Goal: Transaction & Acquisition: Download file/media

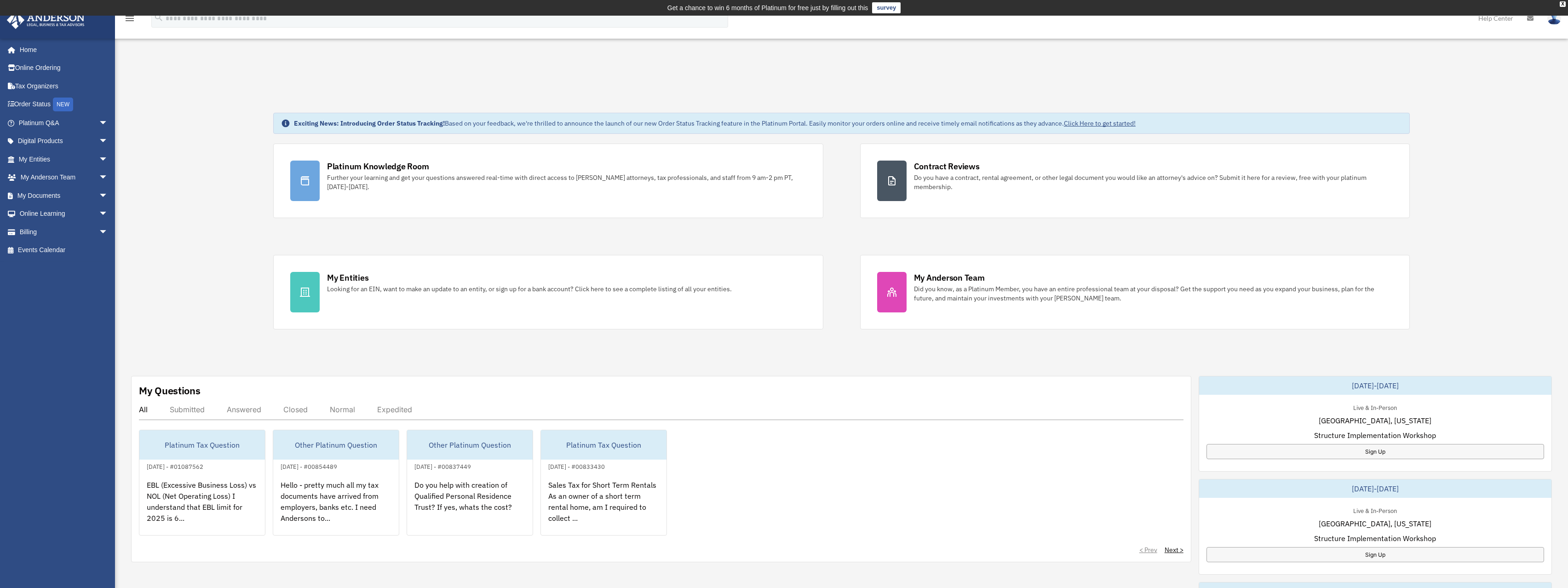
click at [839, 236] on div "Platinum Knowledge Room Further your learning and get your questions answered r…" at bounding box center [841, 237] width 1136 height 186
click at [565, 231] on div "Platinum Knowledge Room Further your learning and get your questions answered r…" at bounding box center [841, 237] width 1136 height 186
click at [512, 248] on div "Platinum Knowledge Room Further your learning and get your questions answered r…" at bounding box center [841, 237] width 1136 height 186
click at [513, 242] on div "Platinum Knowledge Room Further your learning and get your questions answered r…" at bounding box center [841, 237] width 1136 height 186
click at [525, 230] on div "Platinum Knowledge Room Further your learning and get your questions answered r…" at bounding box center [841, 237] width 1136 height 186
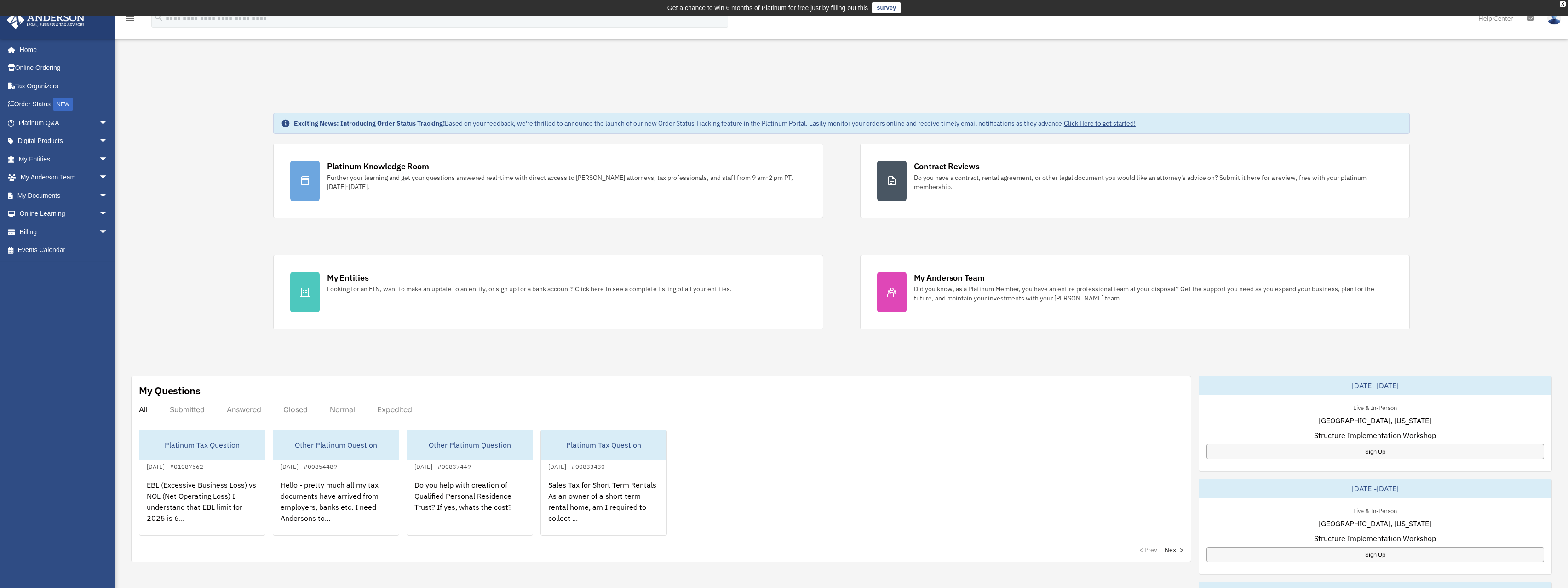
click at [537, 231] on div "Platinum Knowledge Room Further your learning and get your questions answered r…" at bounding box center [841, 237] width 1136 height 186
click at [99, 196] on span "arrow_drop_down" at bounding box center [108, 195] width 19 height 19
click at [35, 213] on link "Box" at bounding box center [67, 214] width 109 height 19
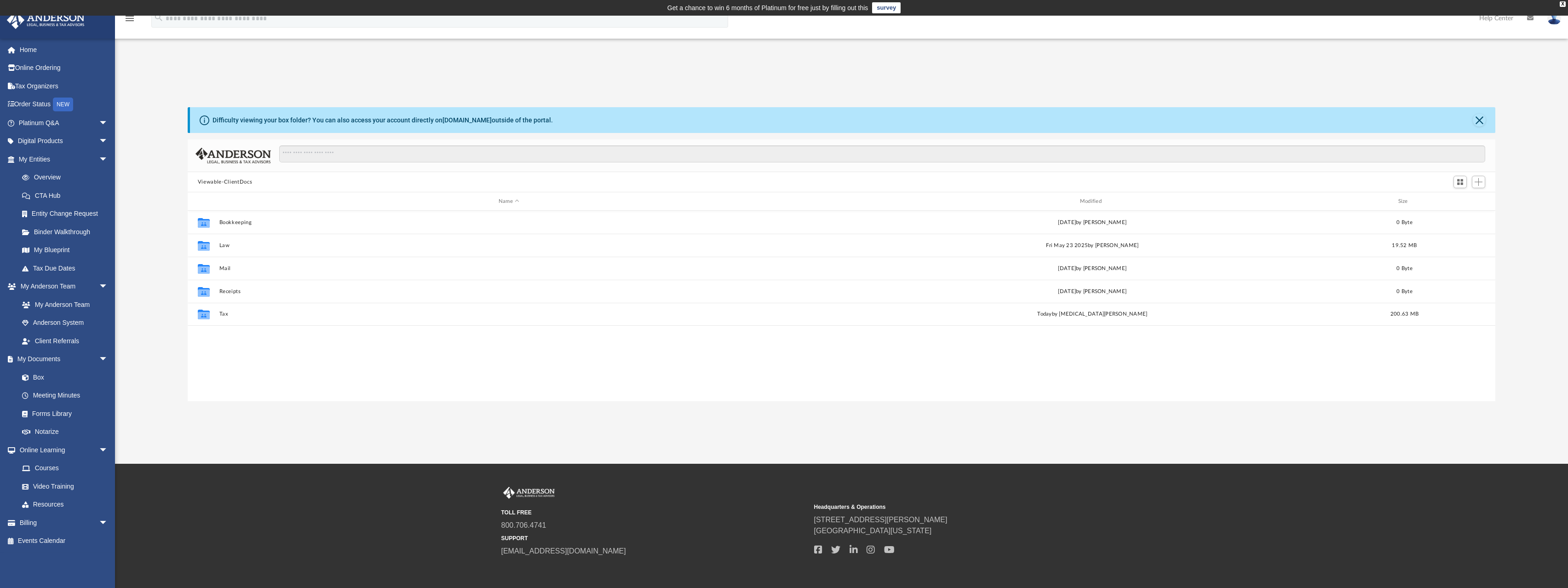
scroll to position [202, 1300]
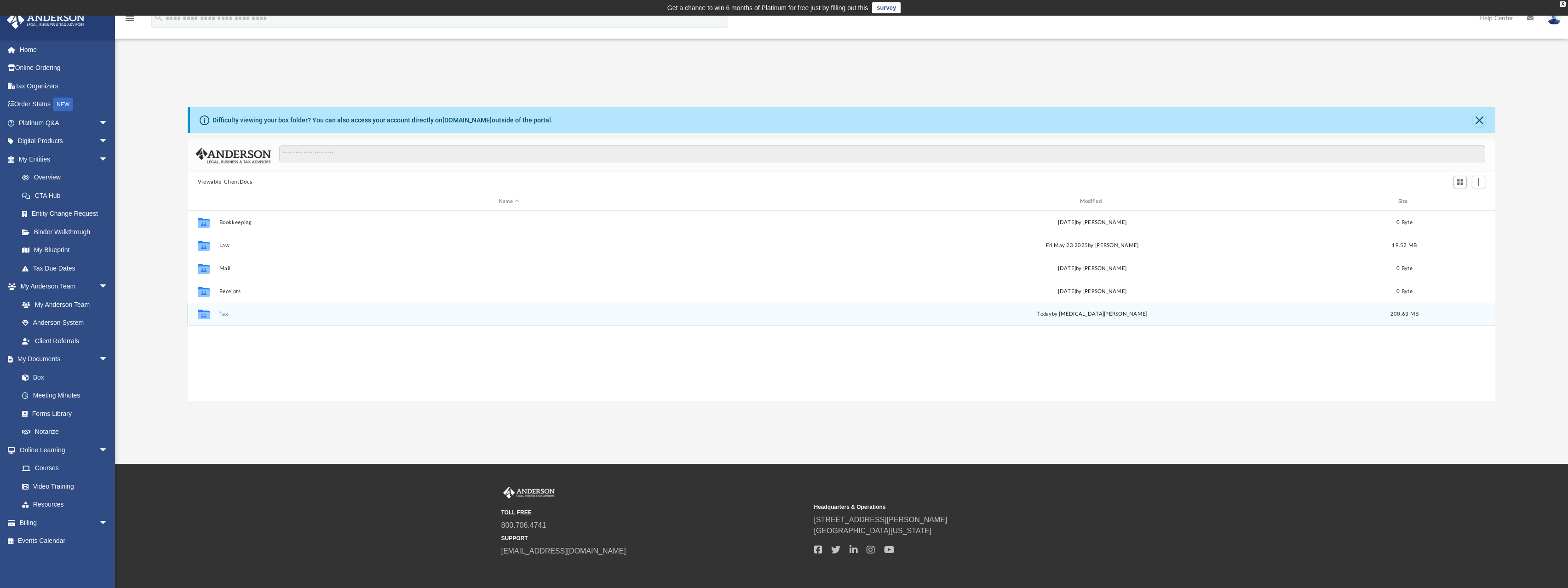
click at [223, 313] on button "Tax" at bounding box center [509, 314] width 580 height 6
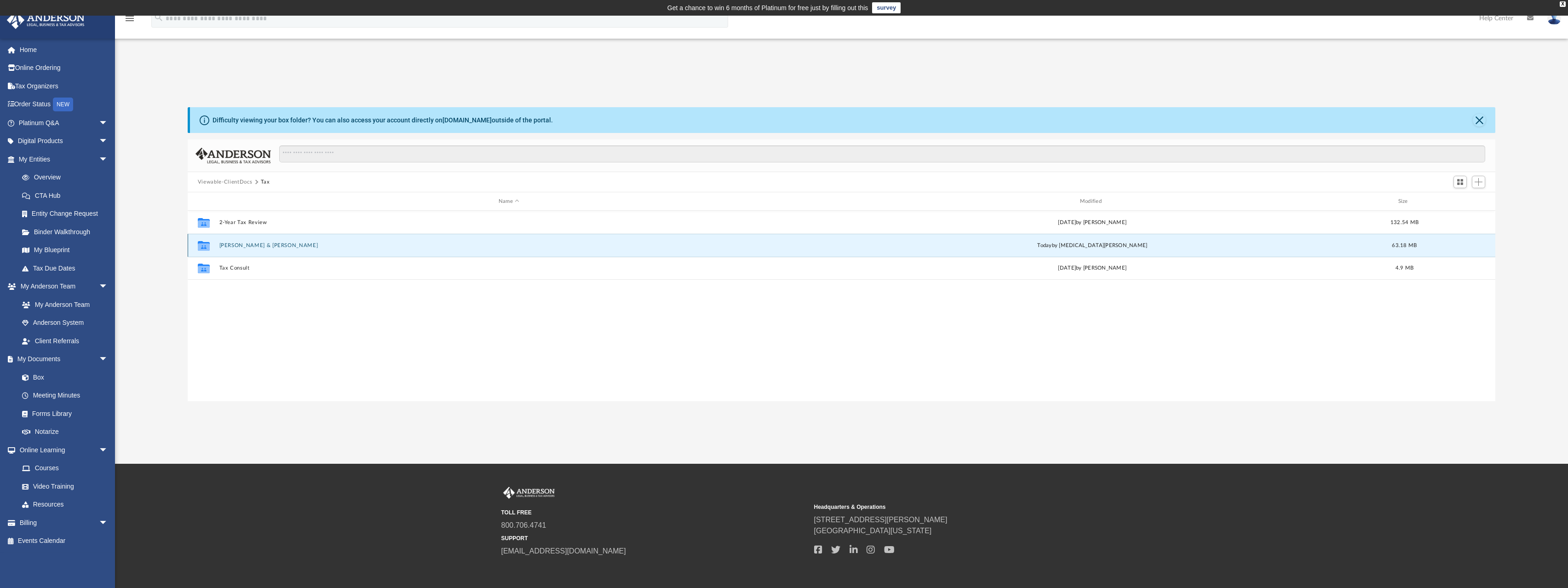
click at [242, 245] on button "Agarwal, Amit & Vandana" at bounding box center [509, 245] width 580 height 6
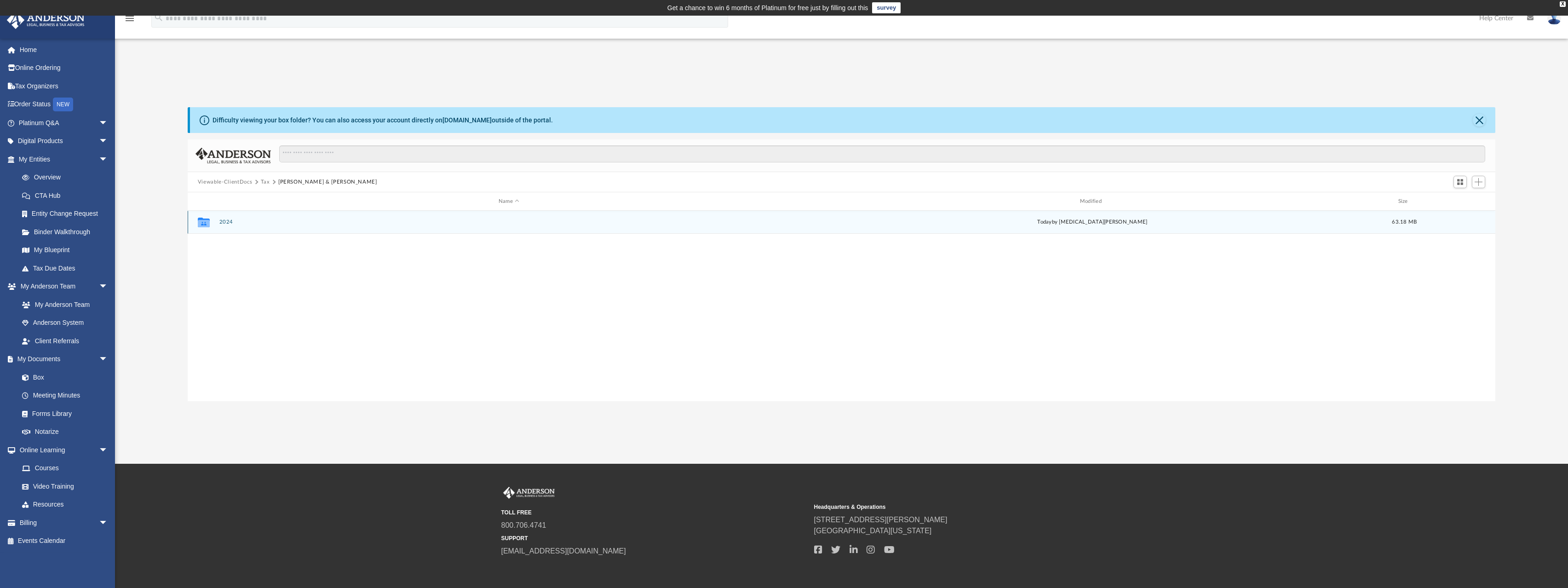
click at [224, 223] on button "2024" at bounding box center [509, 222] width 580 height 6
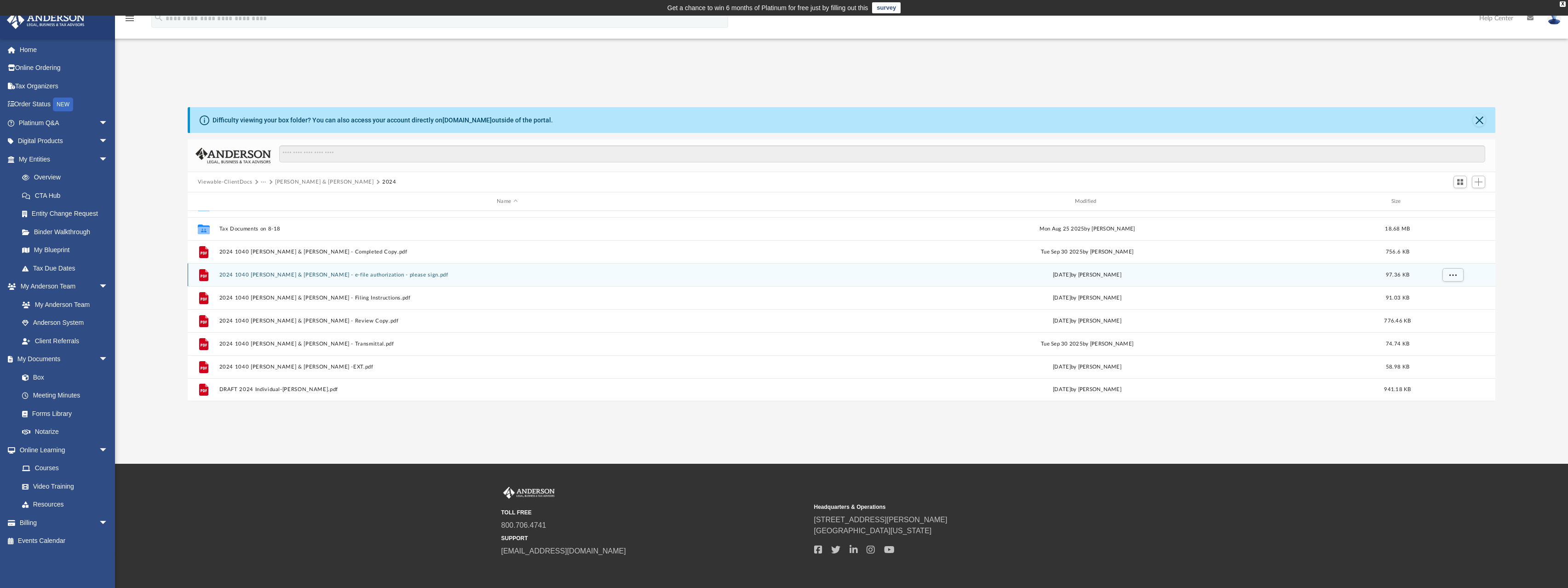
scroll to position [0, 0]
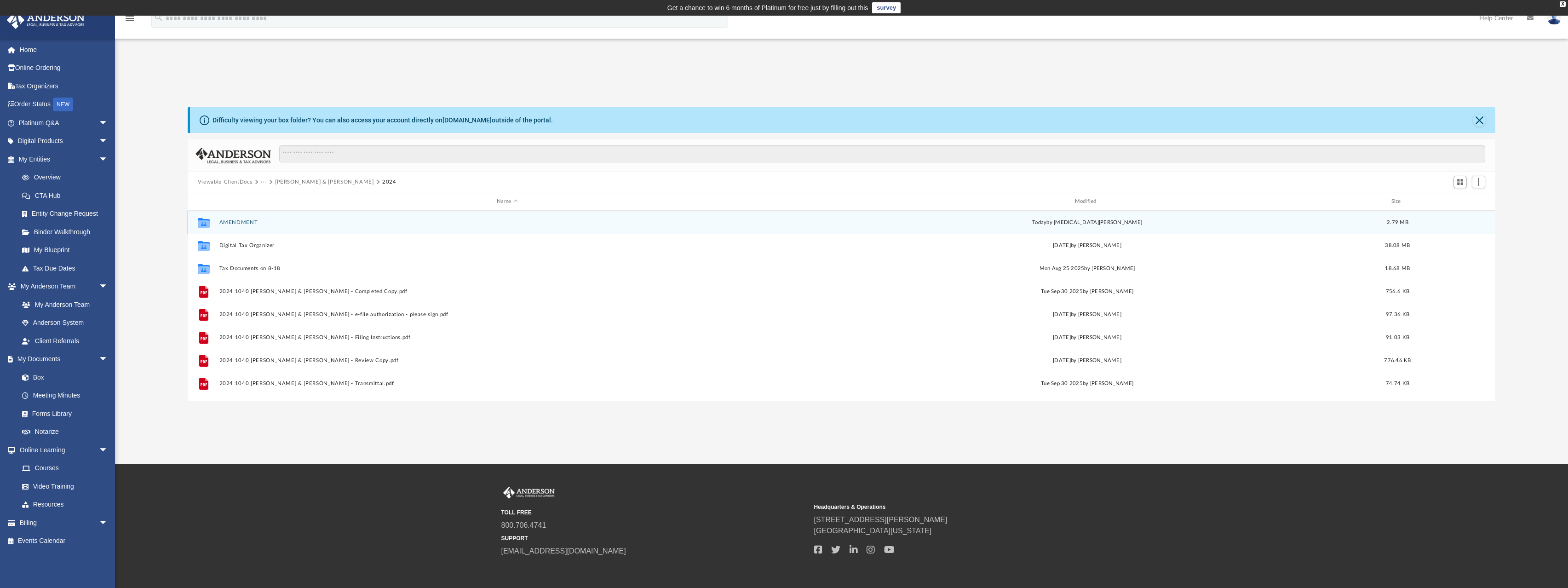
click at [236, 222] on button "AMENDMENT" at bounding box center [507, 222] width 576 height 6
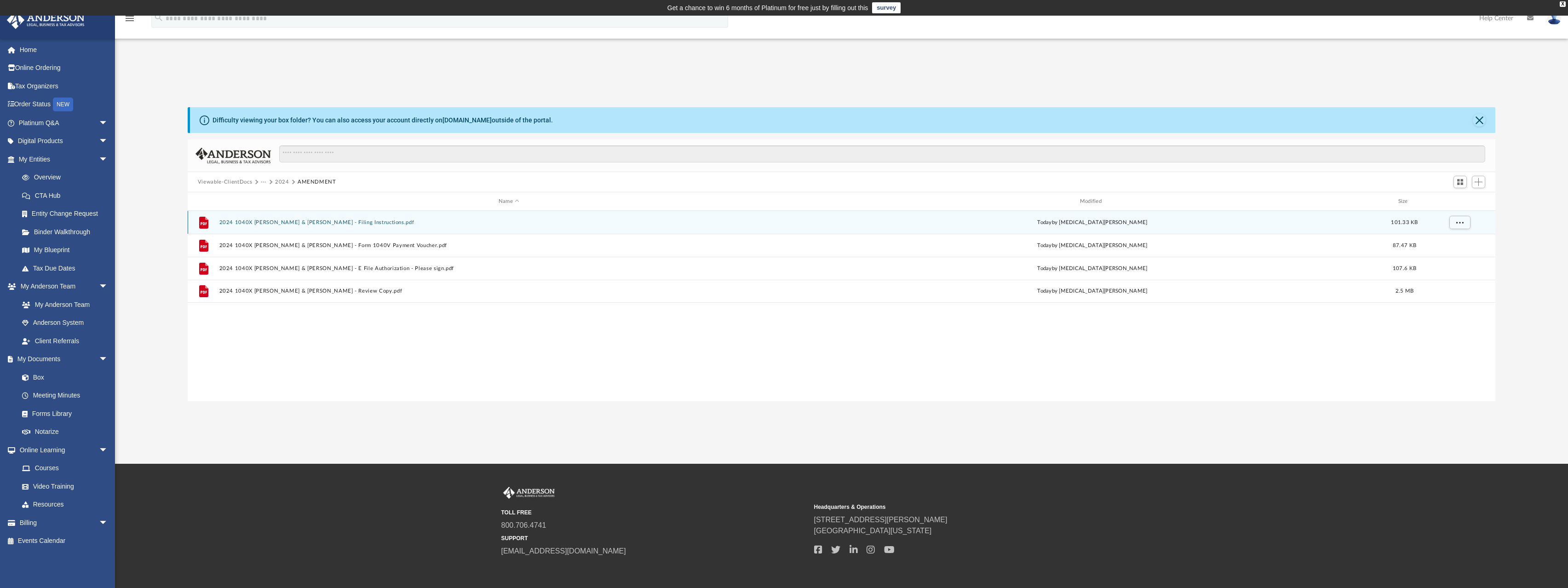
click at [301, 222] on button "2024 1040X Agarwal, Amit & Vandana - Filing Instructions.pdf" at bounding box center [509, 222] width 580 height 6
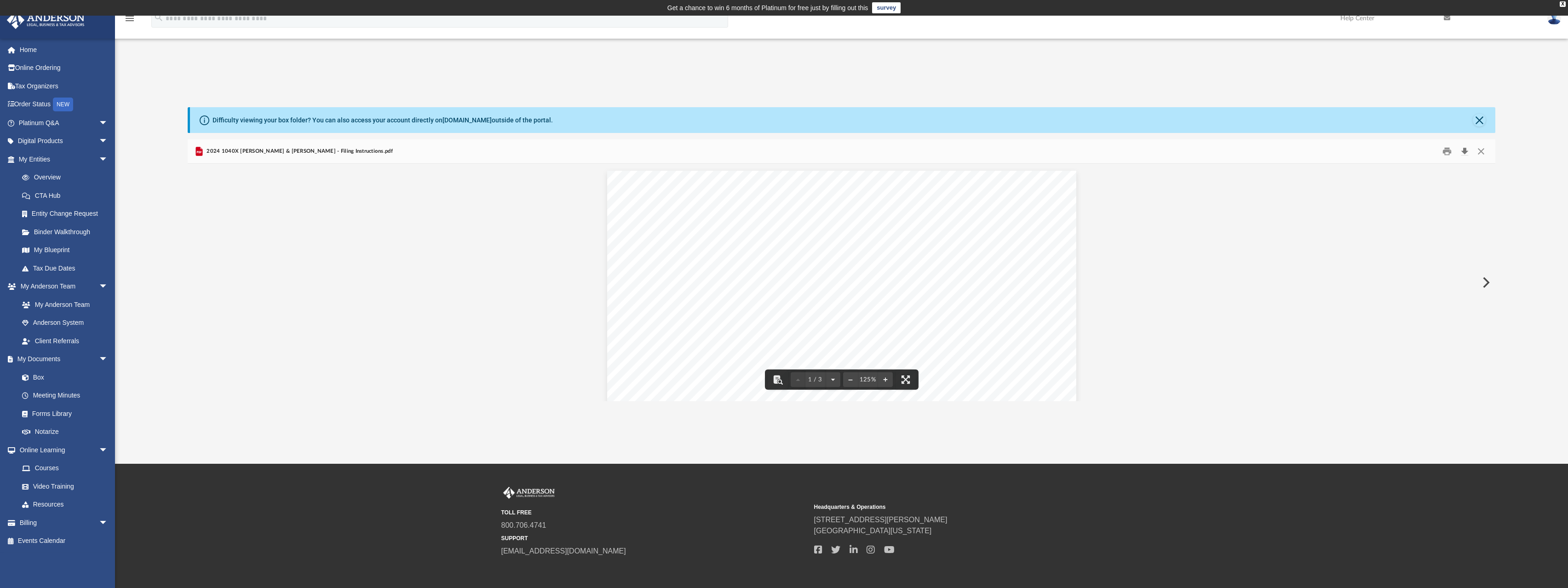
click at [1465, 152] on button "Download" at bounding box center [1463, 152] width 17 height 14
click at [1482, 152] on button "Close" at bounding box center [1480, 152] width 17 height 14
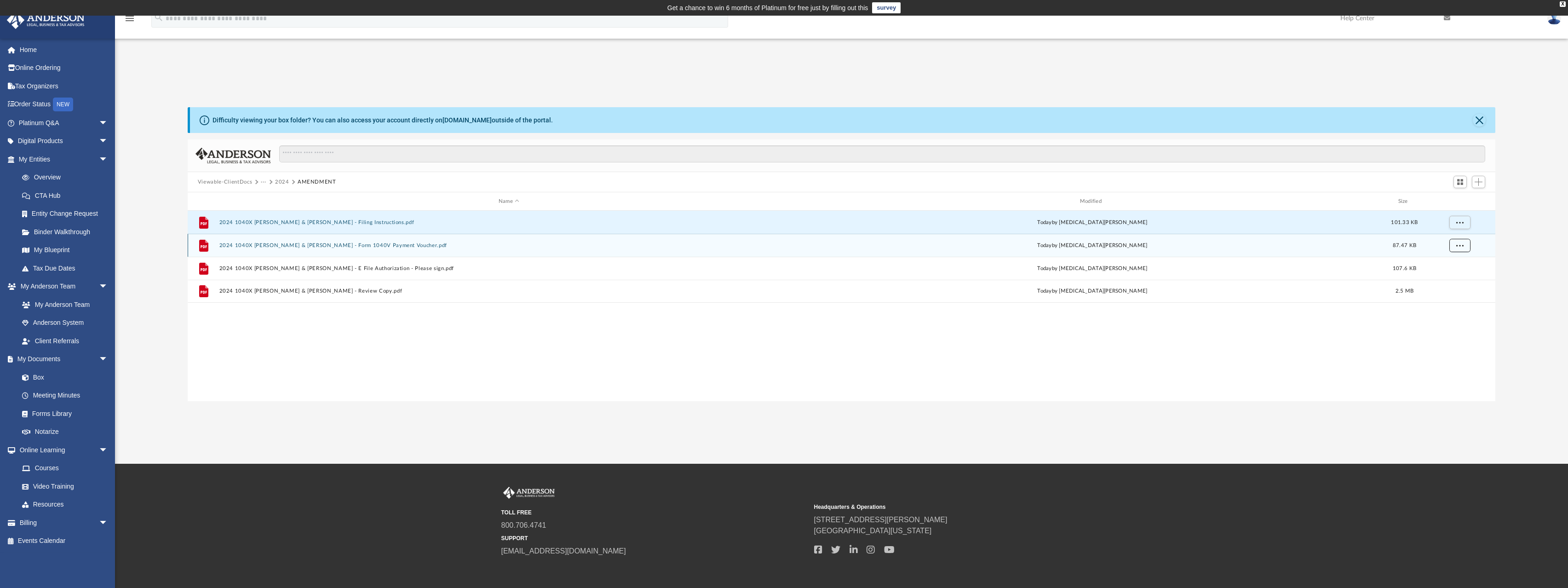
click at [1459, 247] on span "More options" at bounding box center [1459, 245] width 7 height 5
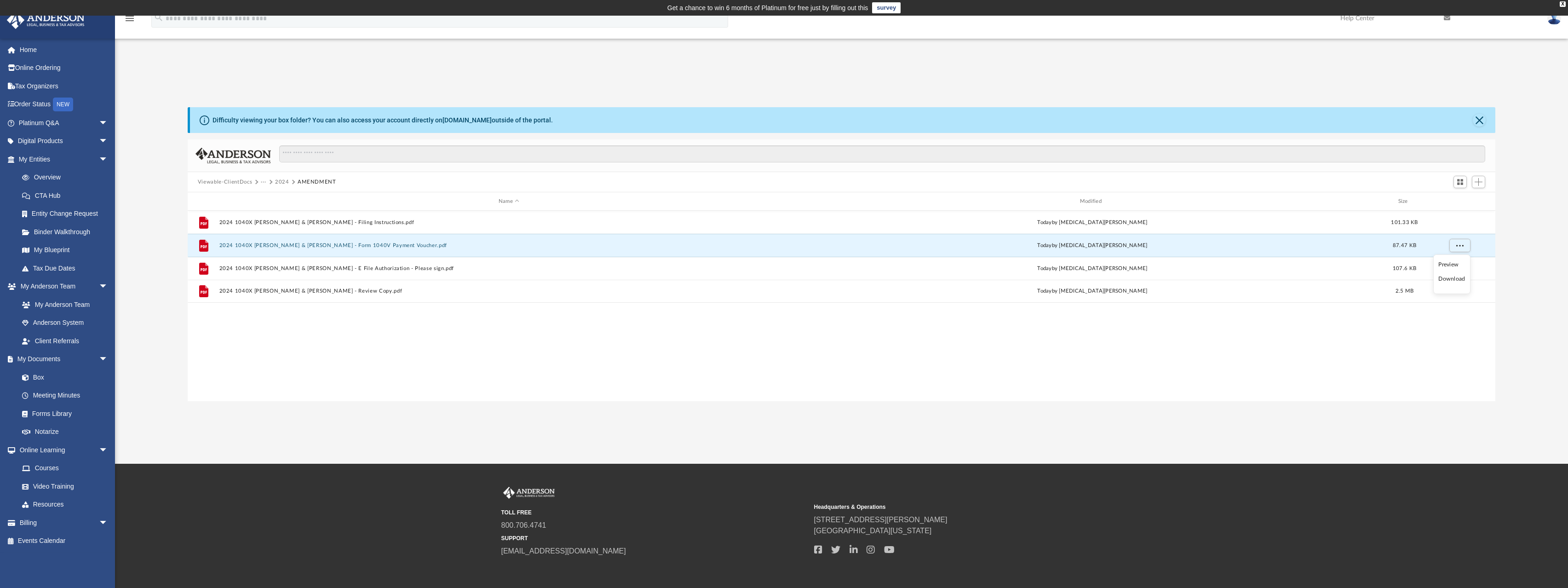
click at [1450, 281] on li "Download" at bounding box center [1451, 278] width 27 height 10
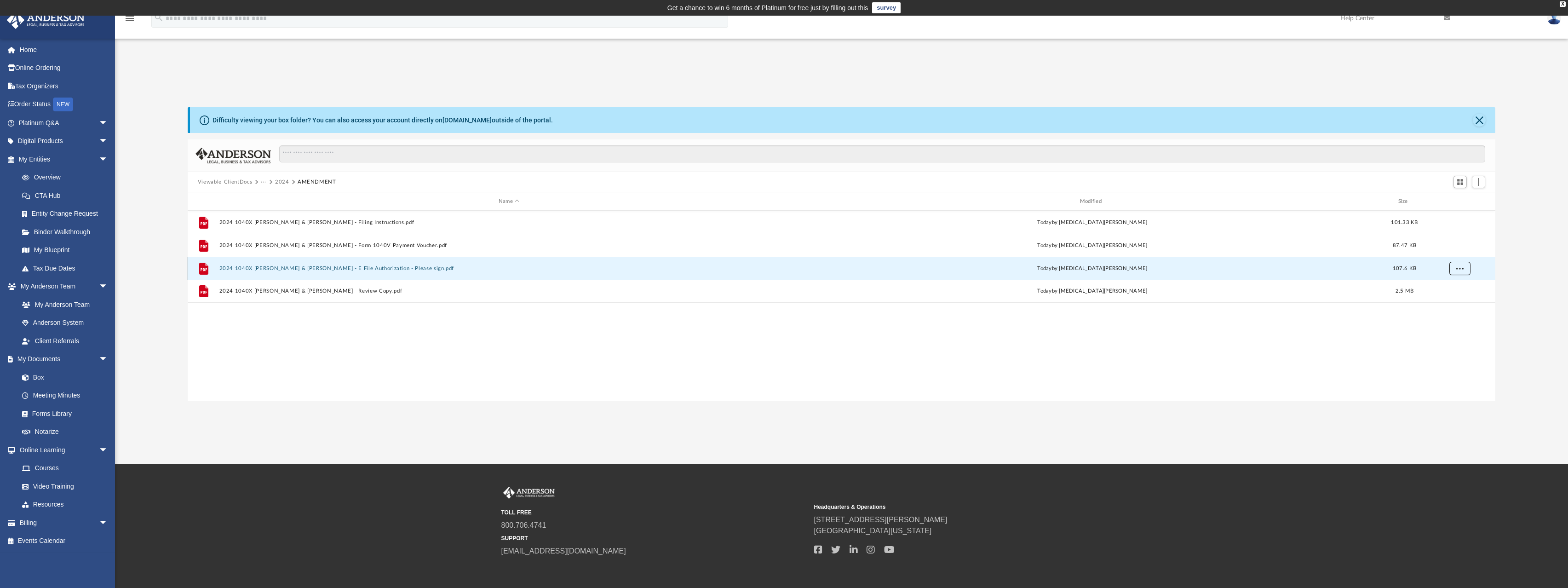
click at [1461, 268] on span "More options" at bounding box center [1459, 268] width 7 height 5
click at [1453, 300] on li "Download" at bounding box center [1451, 302] width 27 height 10
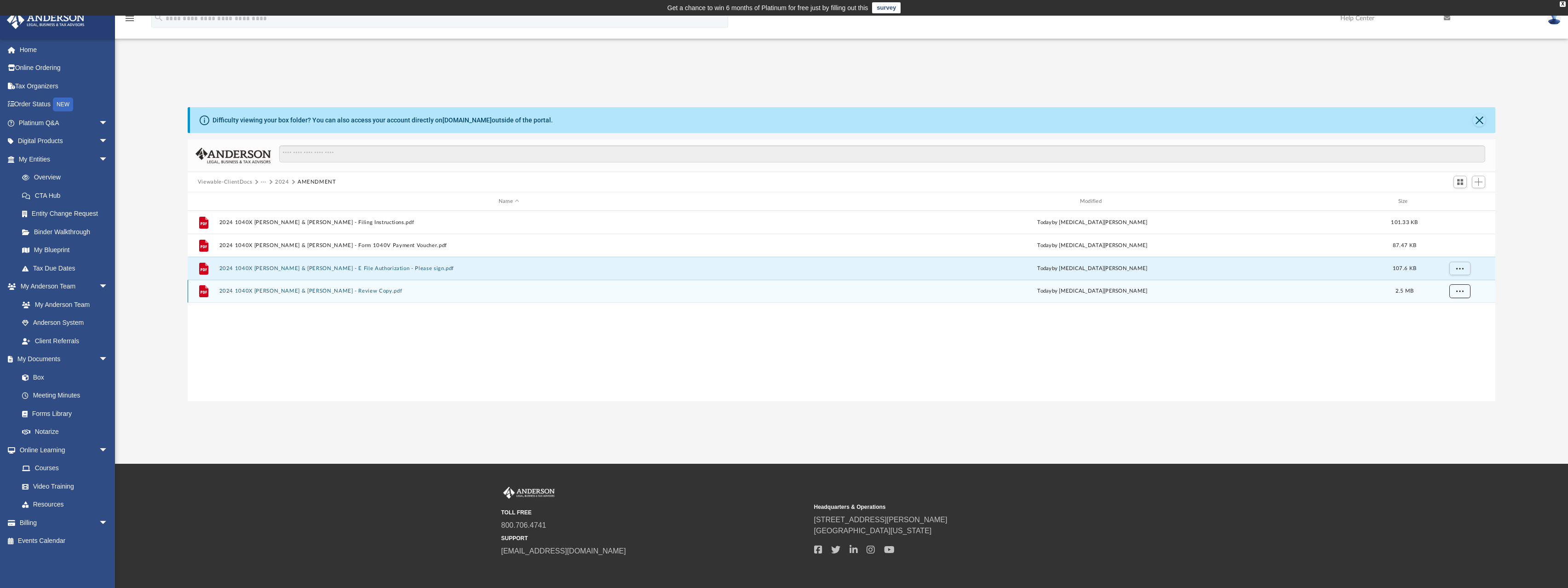
click at [1462, 295] on button "More options" at bounding box center [1460, 292] width 21 height 14
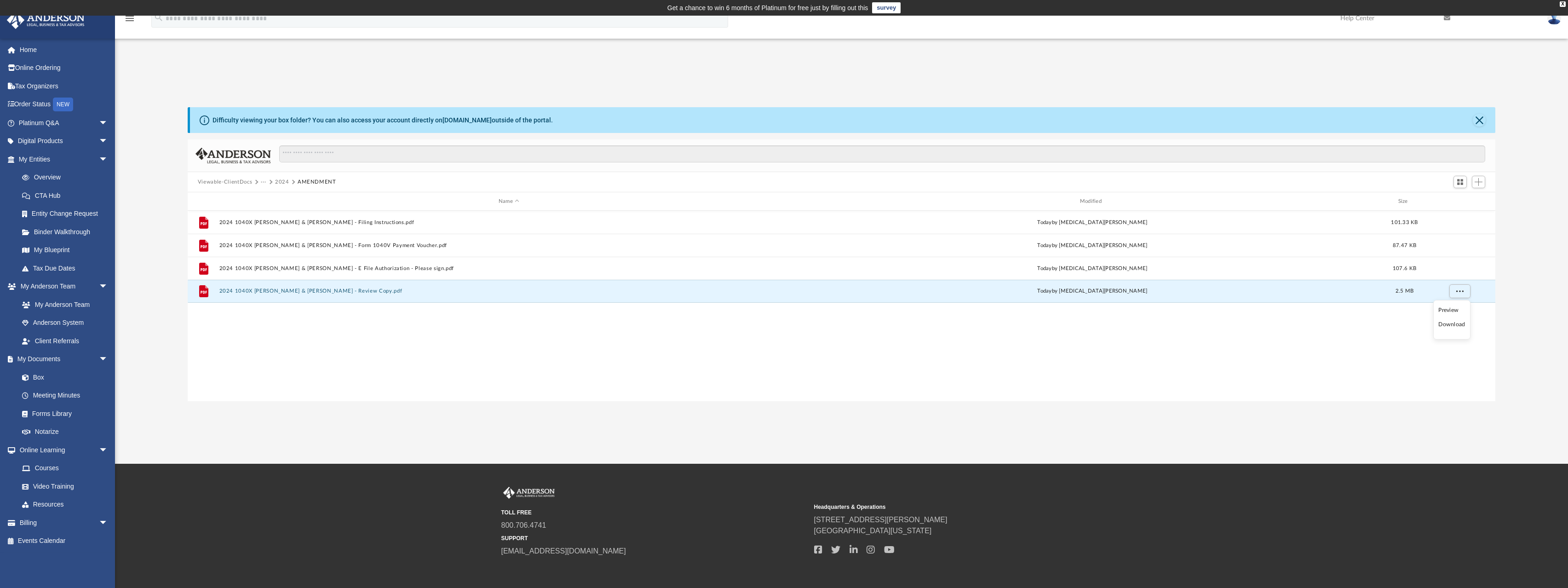
click at [1452, 326] on li "Download" at bounding box center [1451, 325] width 27 height 10
